Goal: Transaction & Acquisition: Purchase product/service

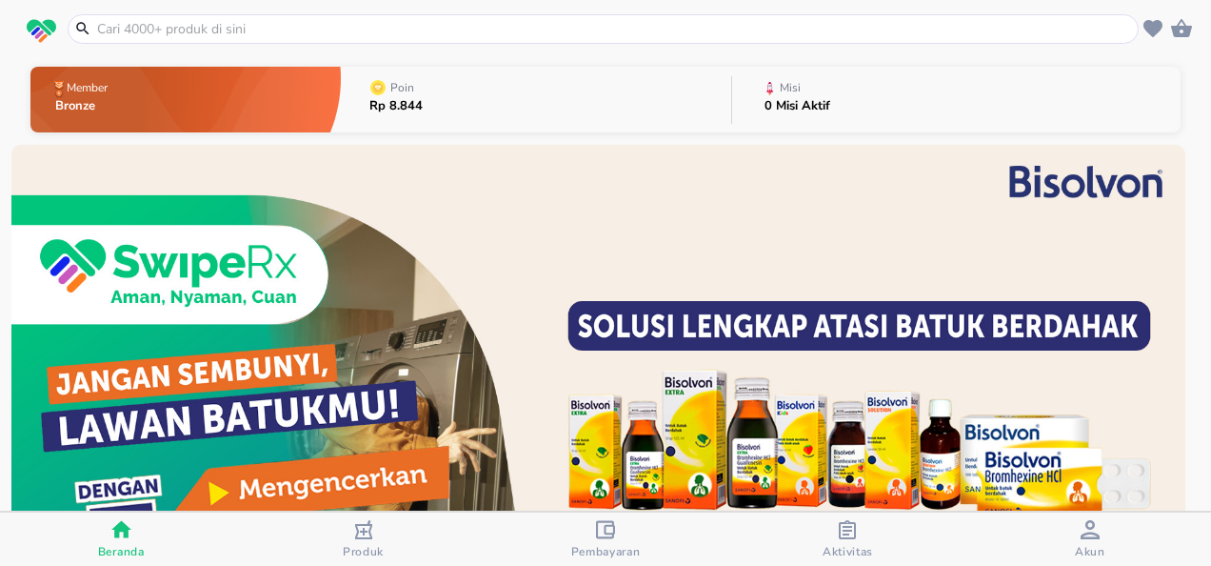
click at [334, 30] on input "text" at bounding box center [614, 29] width 1039 height 20
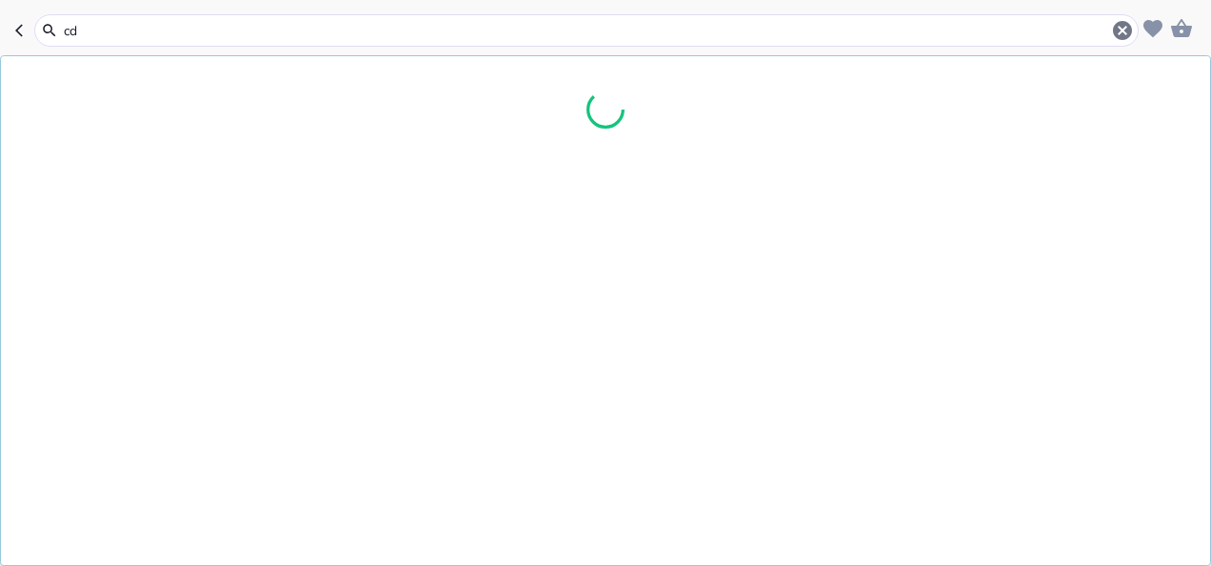
type input "cdr"
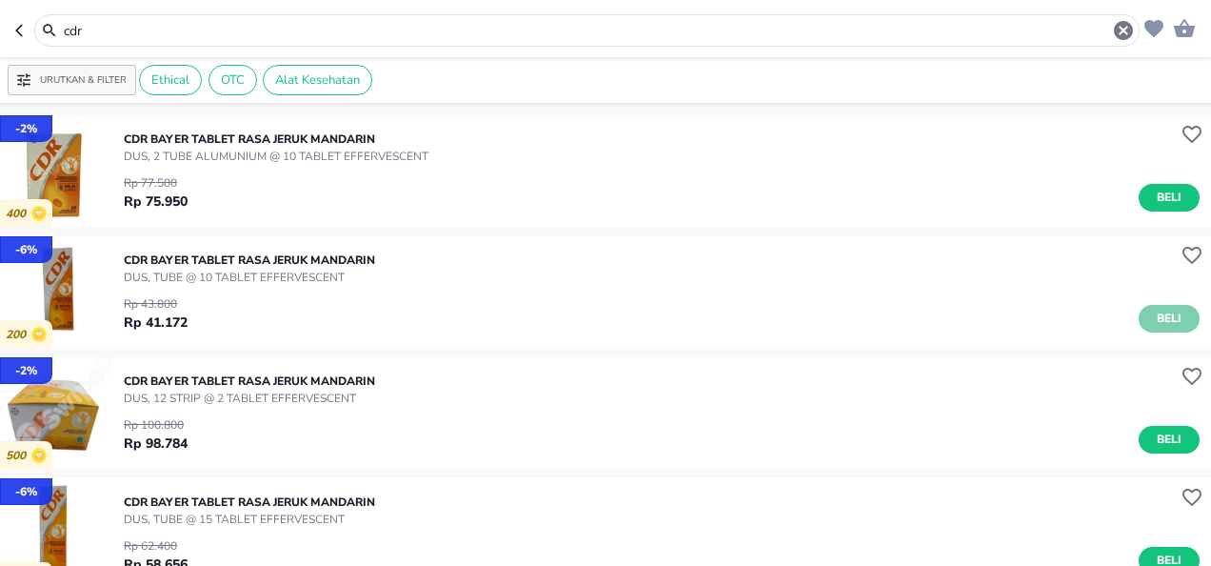
click at [1148, 331] on button "Beli" at bounding box center [1169, 319] width 61 height 28
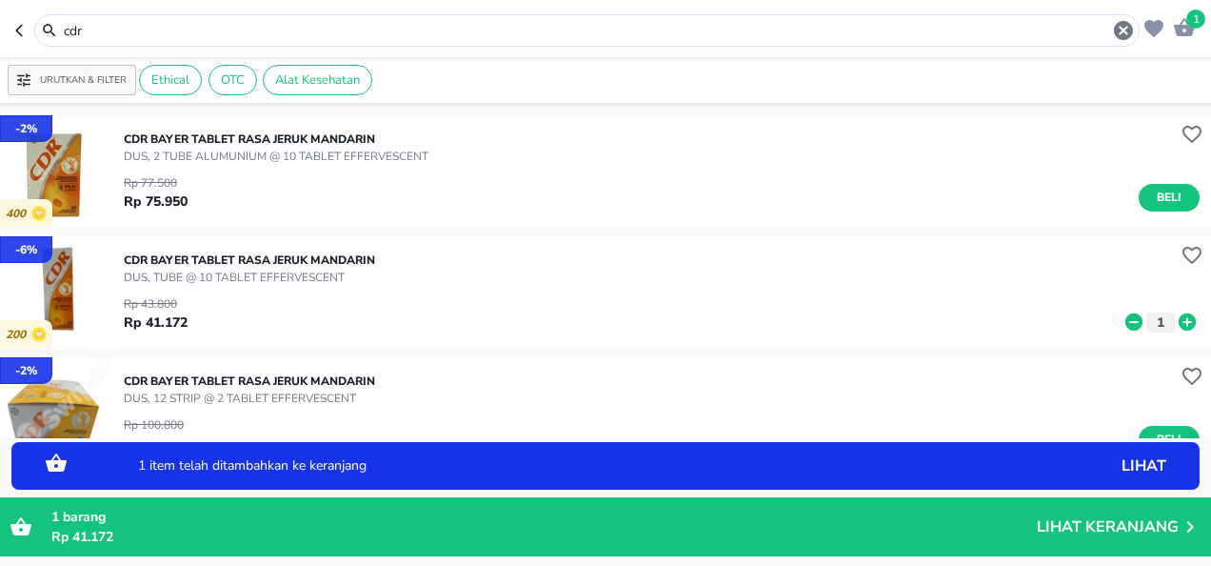
click at [449, 36] on input "cdr" at bounding box center [587, 31] width 1050 height 20
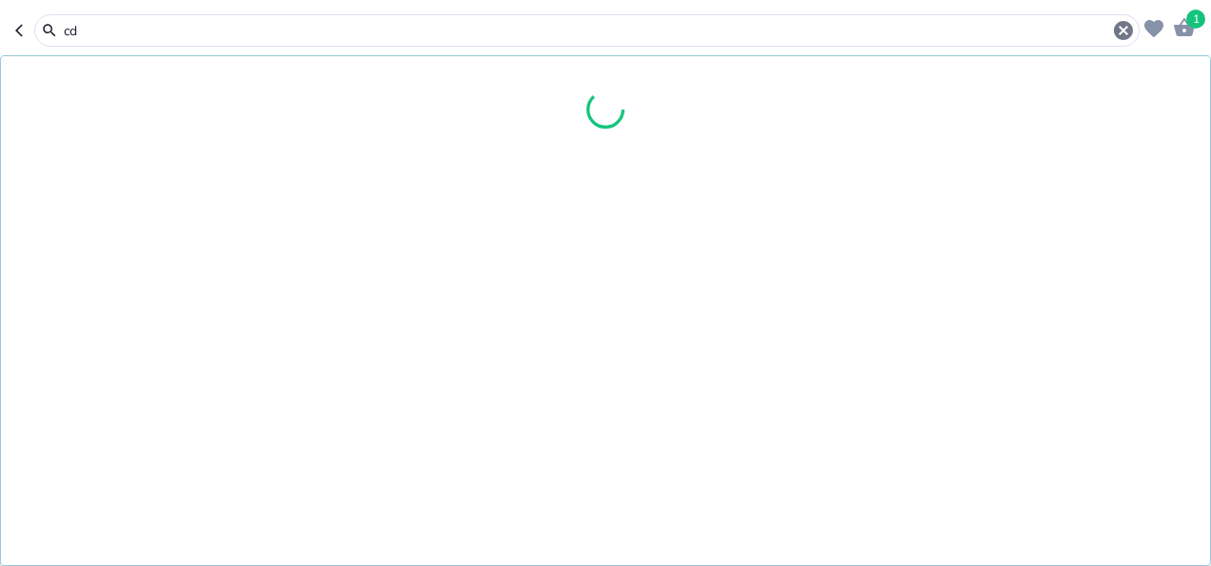
type input "c"
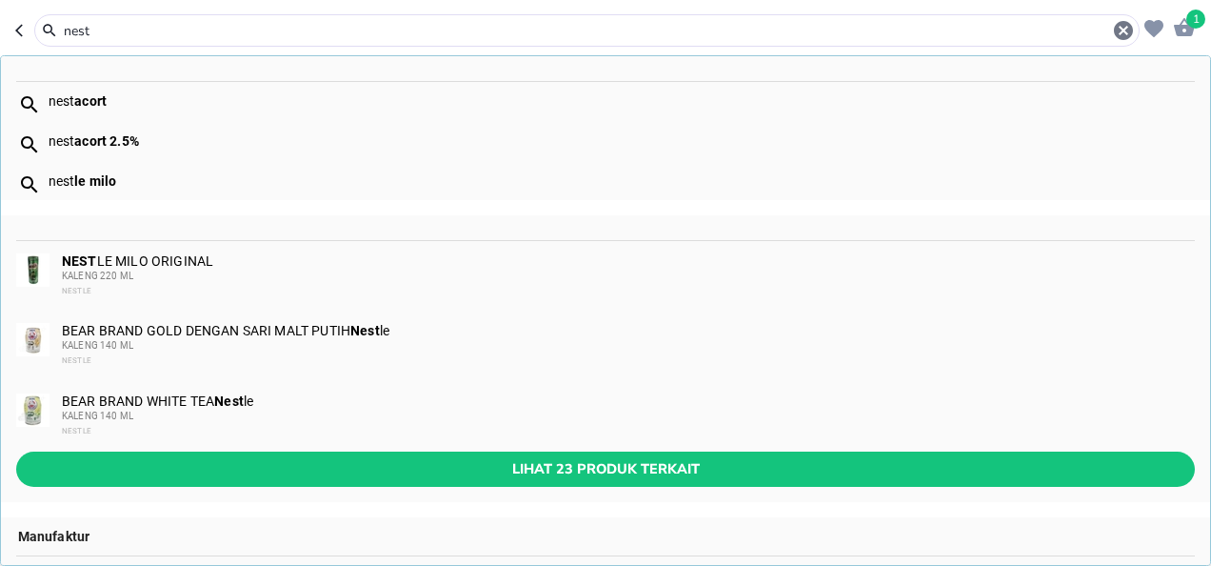
type input "nest"
click at [269, 274] on div "KALENG 220 ML" at bounding box center [627, 276] width 1131 height 15
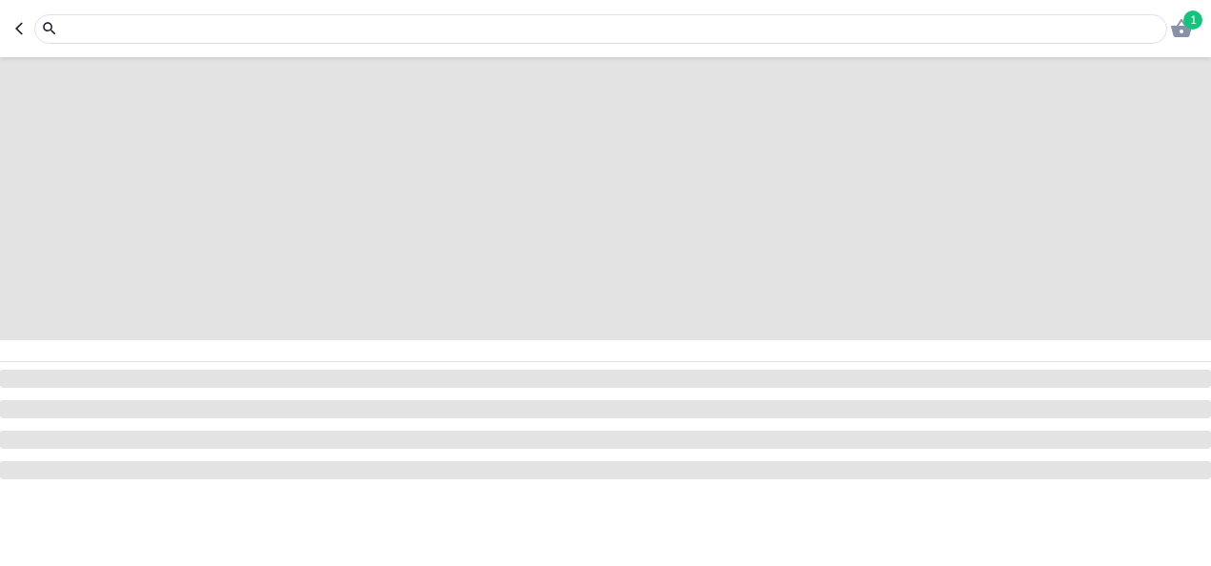
click at [360, 29] on input "text" at bounding box center [612, 29] width 1101 height 20
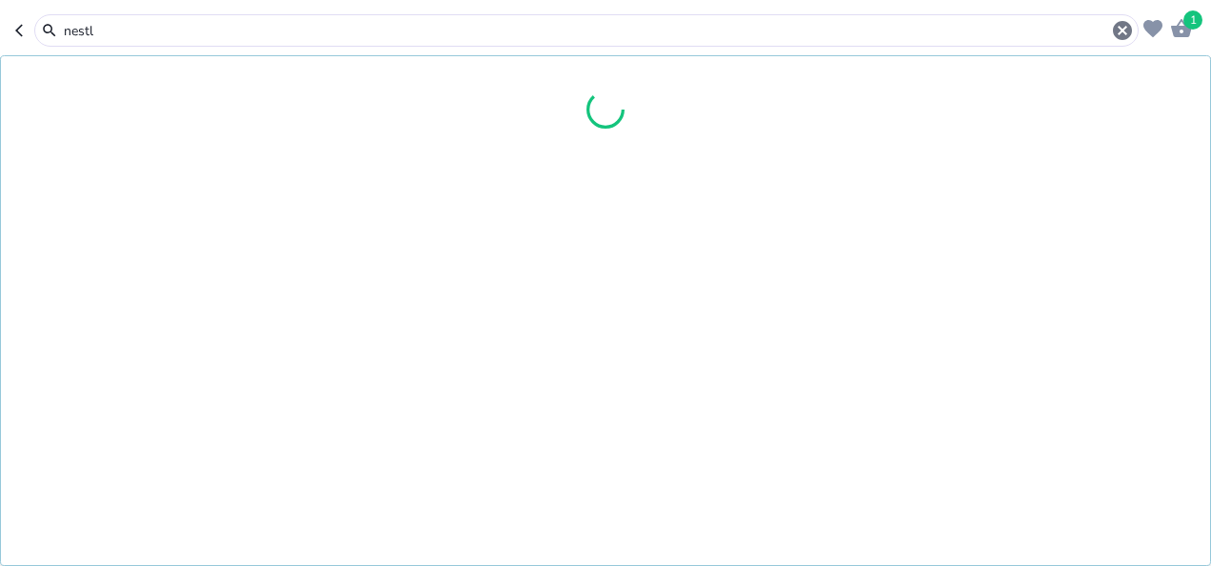
type input "nestle"
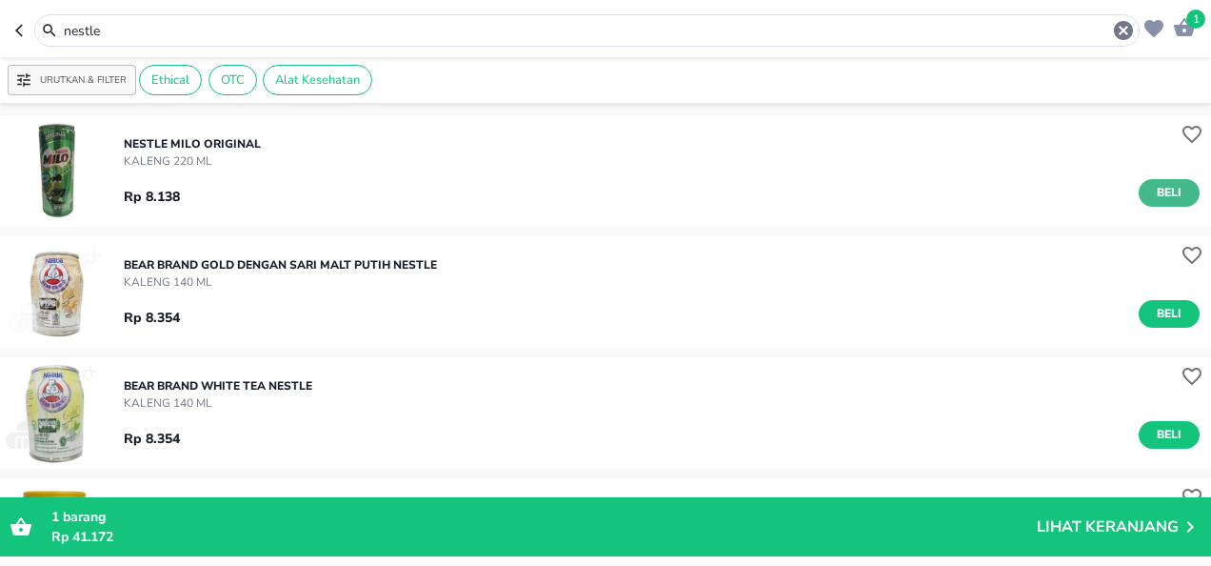
click at [1155, 195] on span "Beli" at bounding box center [1169, 193] width 32 height 20
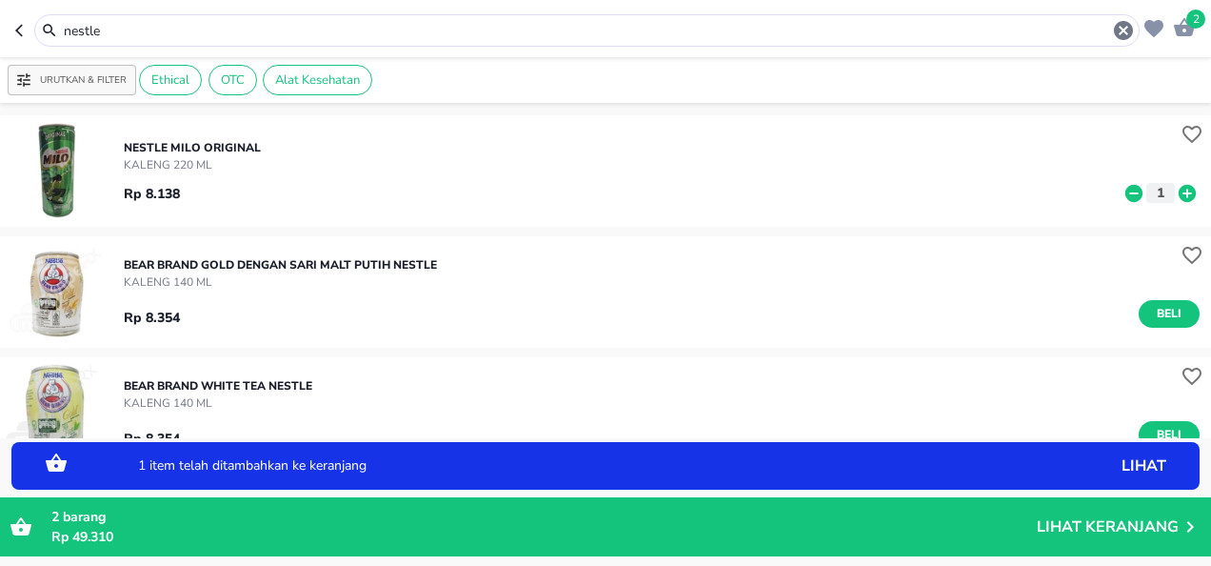
click at [1175, 193] on icon at bounding box center [1187, 193] width 25 height 21
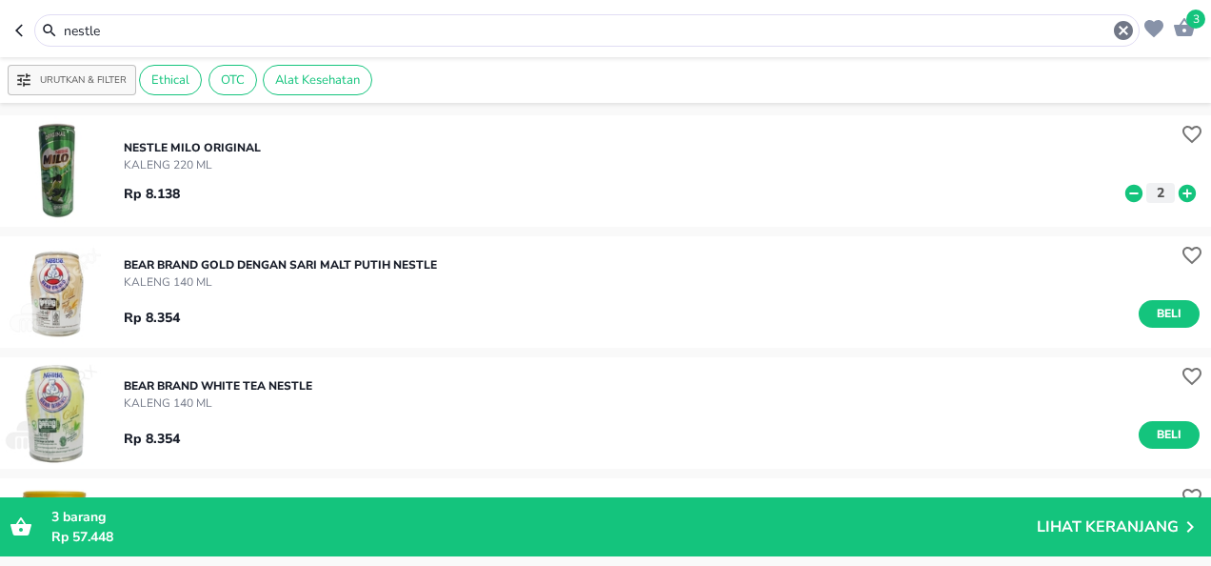
click at [381, 34] on input "nestle" at bounding box center [587, 31] width 1050 height 20
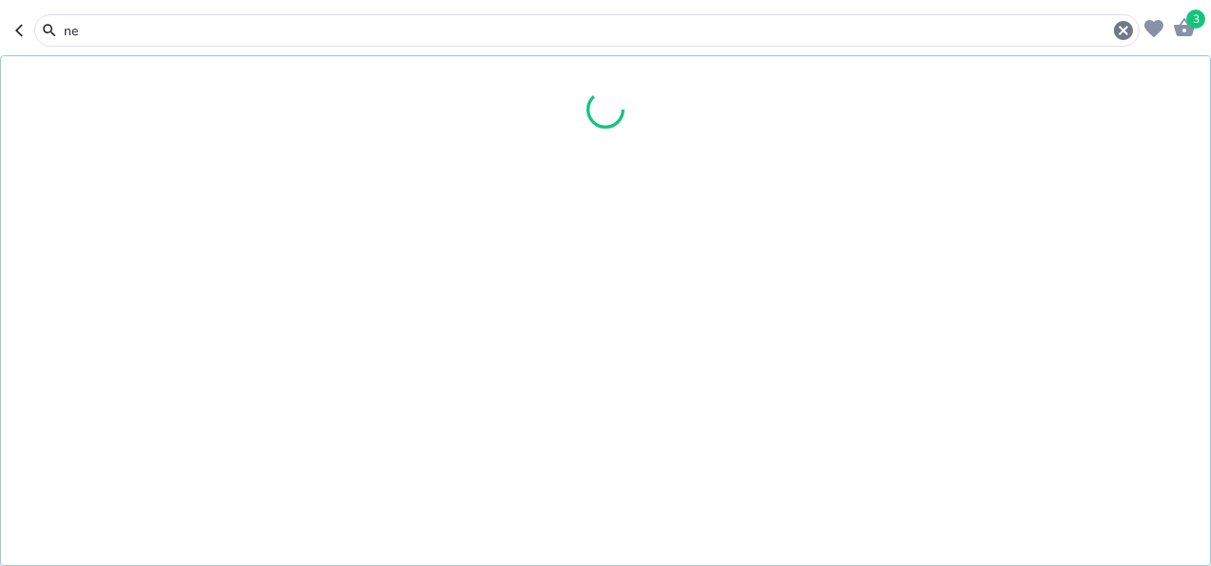
type input "n"
type input "[MEDICAL_DATA] angin"
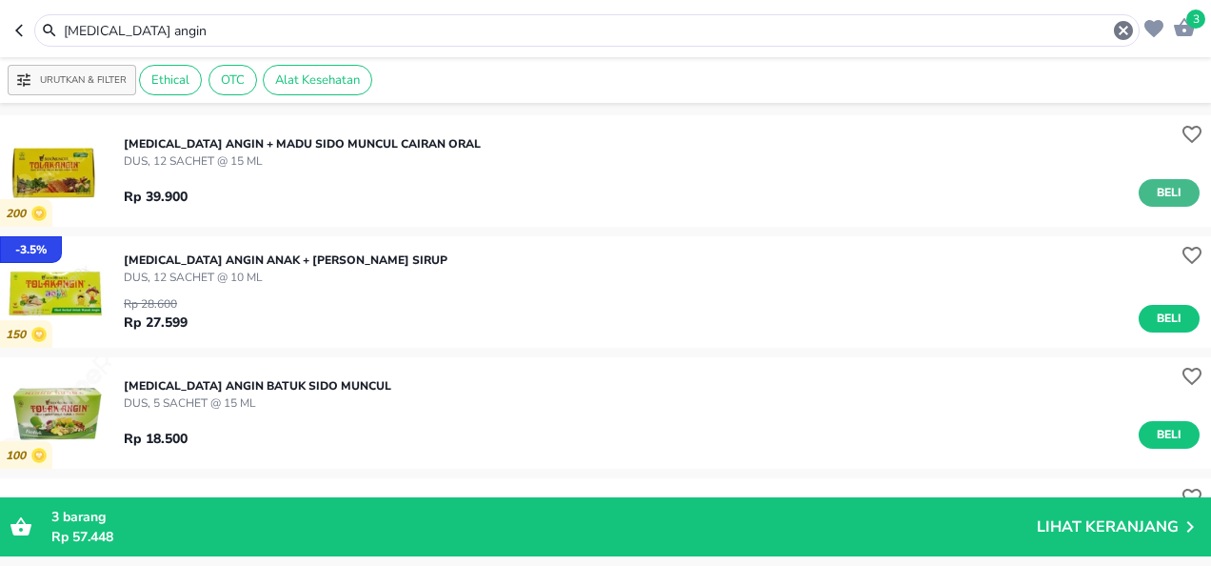
click at [1153, 199] on span "Beli" at bounding box center [1169, 193] width 32 height 20
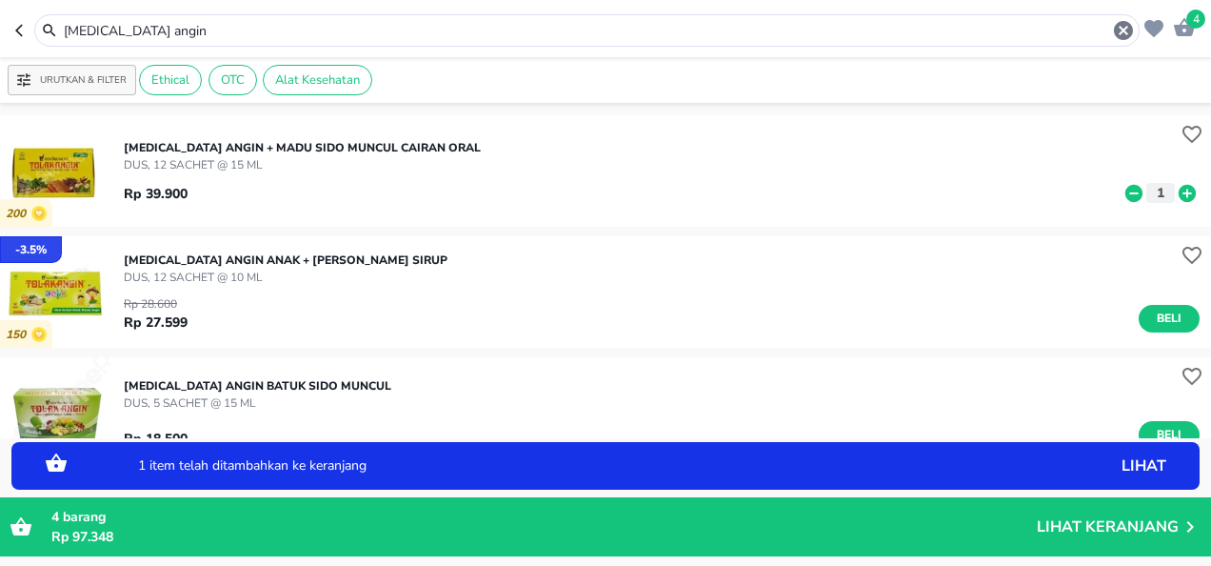
click at [916, 518] on p "4 barang" at bounding box center [544, 517] width 986 height 20
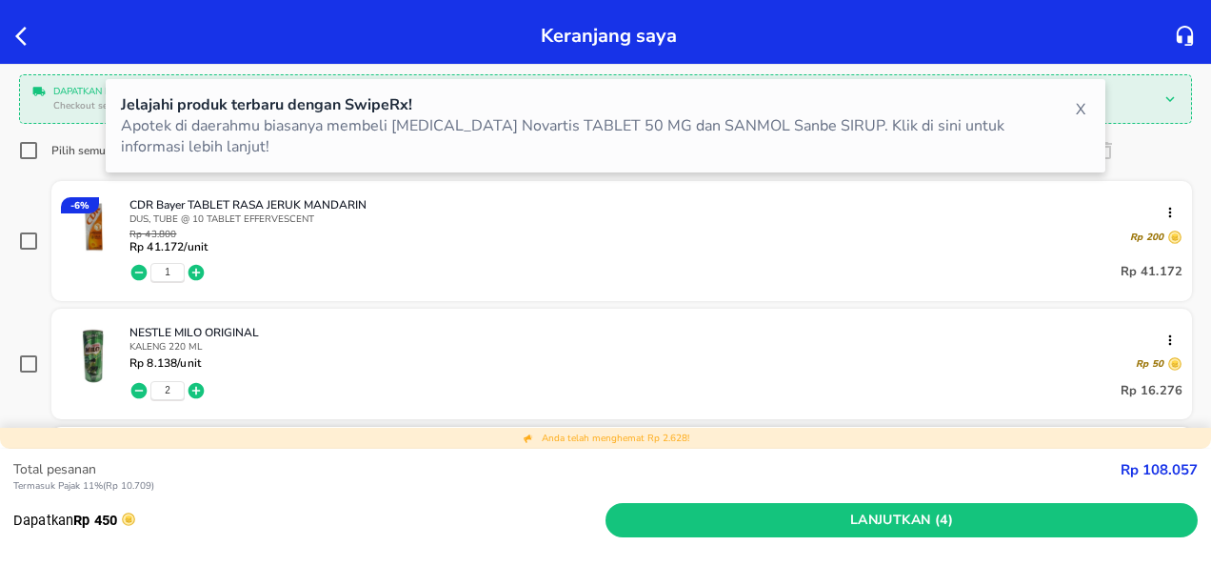
scroll to position [183, 0]
click at [197, 388] on icon "button" at bounding box center [196, 391] width 19 height 19
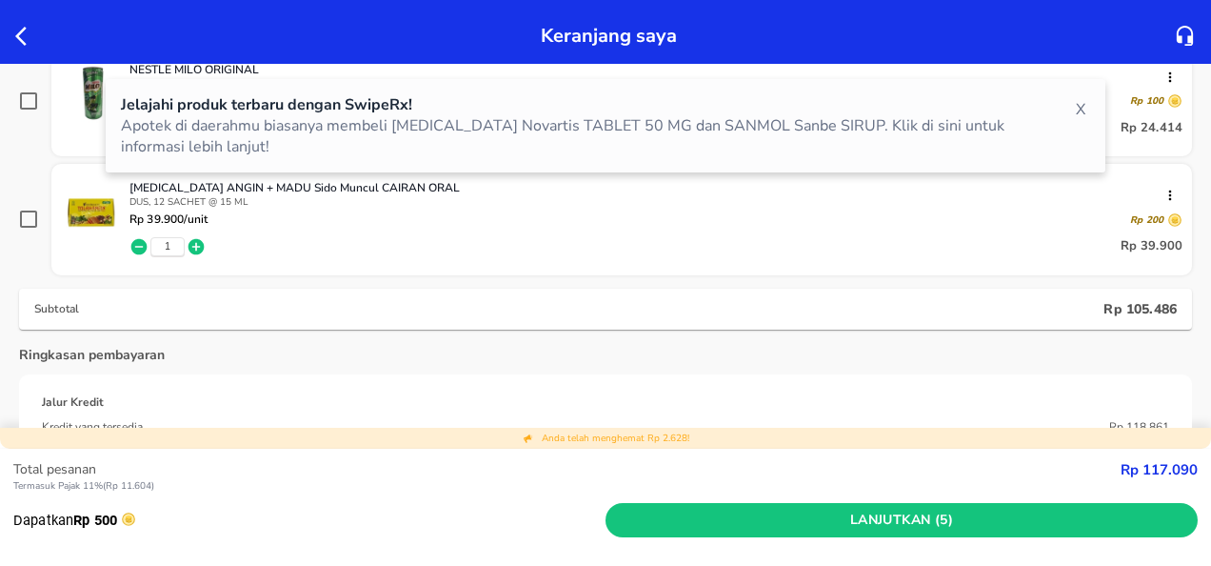
scroll to position [454, 0]
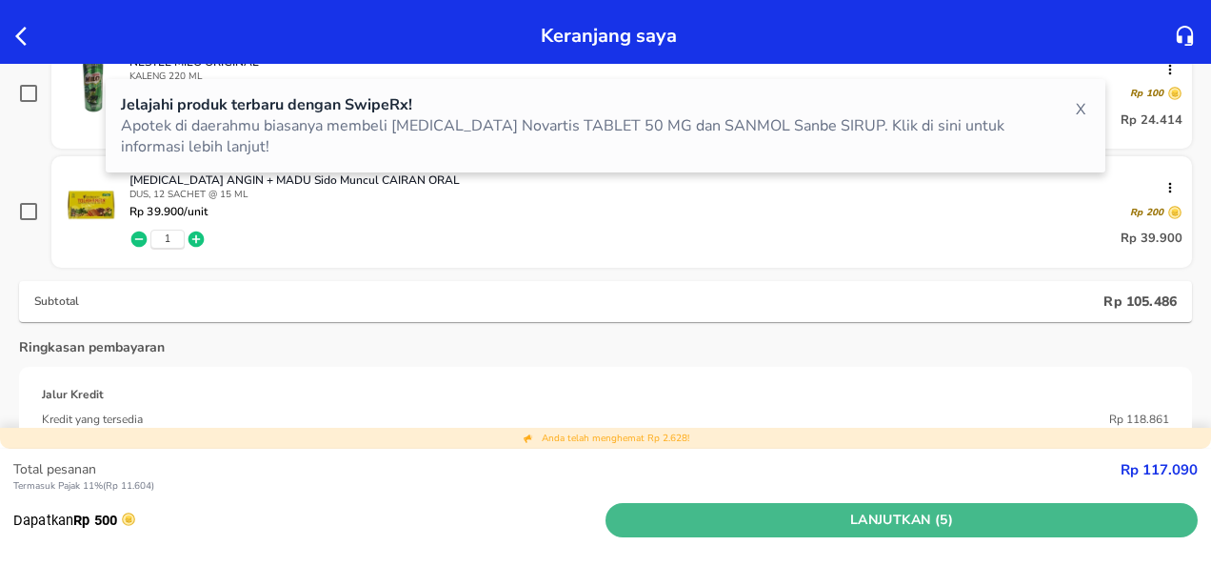
click at [852, 513] on span "Lanjutkan (5)" at bounding box center [901, 520] width 577 height 24
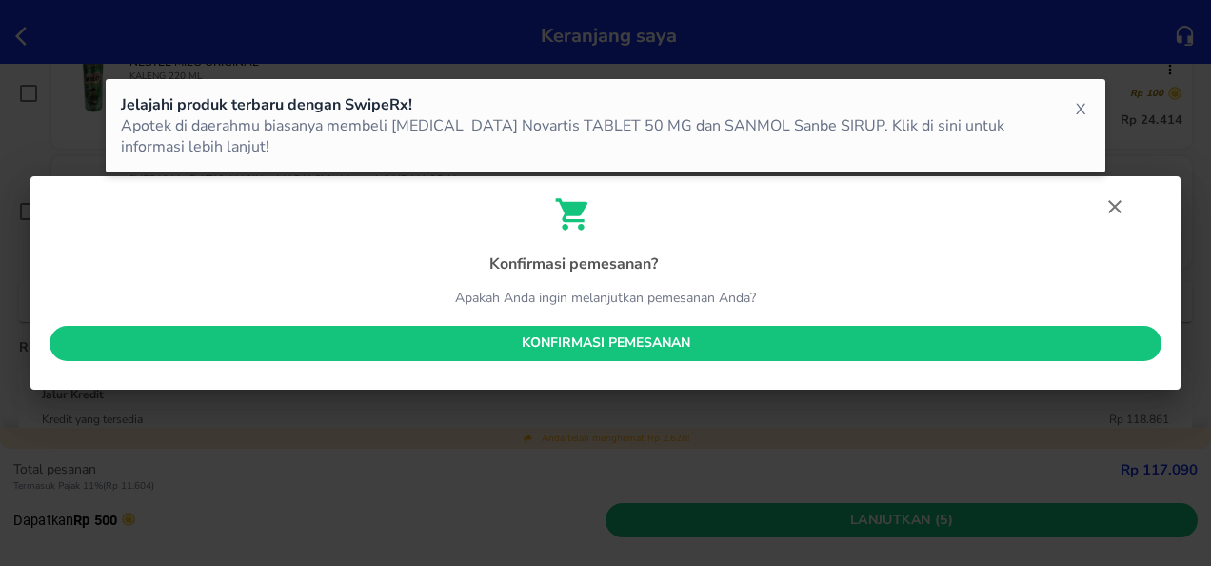
click at [1113, 202] on icon "button" at bounding box center [1115, 206] width 23 height 23
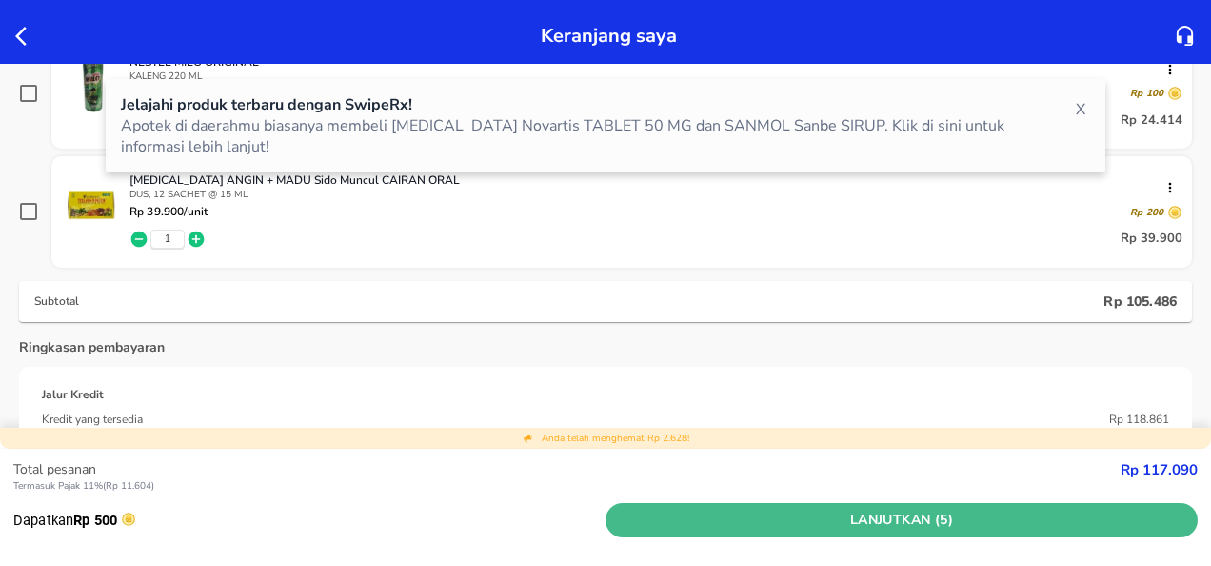
click at [863, 511] on span "Lanjutkan (5)" at bounding box center [901, 520] width 577 height 24
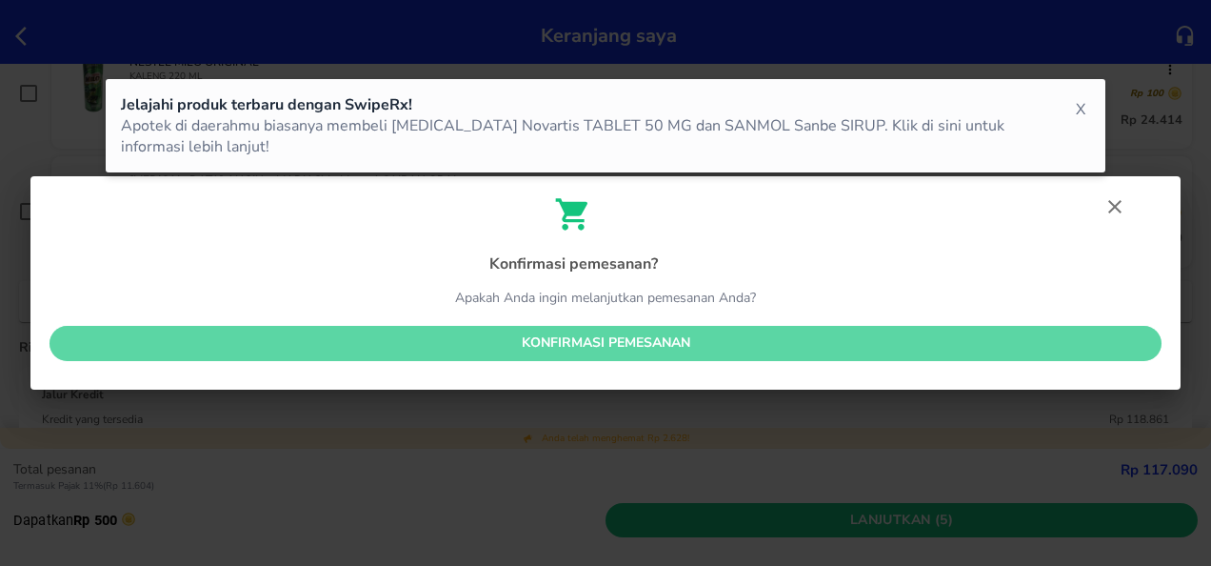
click at [705, 347] on span "Konfirmasi pemesanan" at bounding box center [606, 343] width 1082 height 24
